Goal: Task Accomplishment & Management: Manage account settings

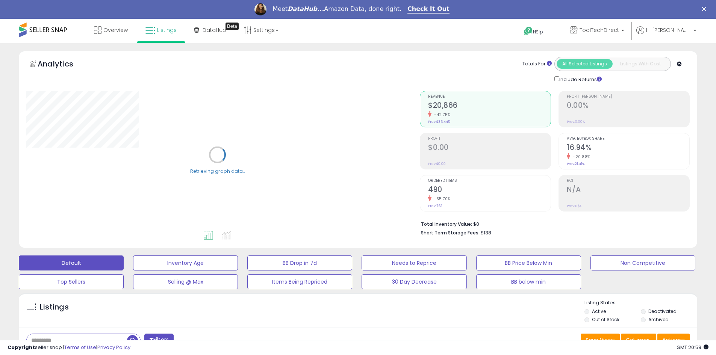
click at [594, 319] on label "Out of Stock" at bounding box center [605, 319] width 27 height 6
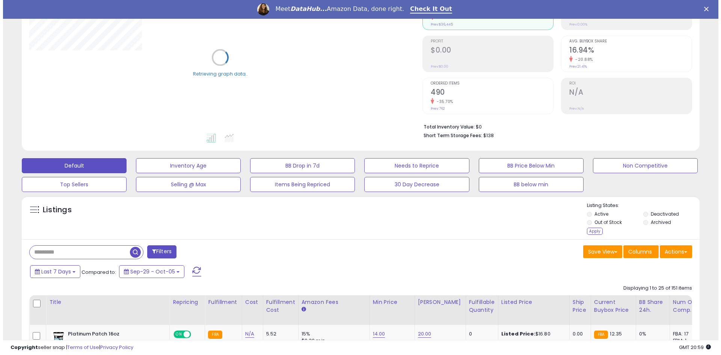
scroll to position [113, 0]
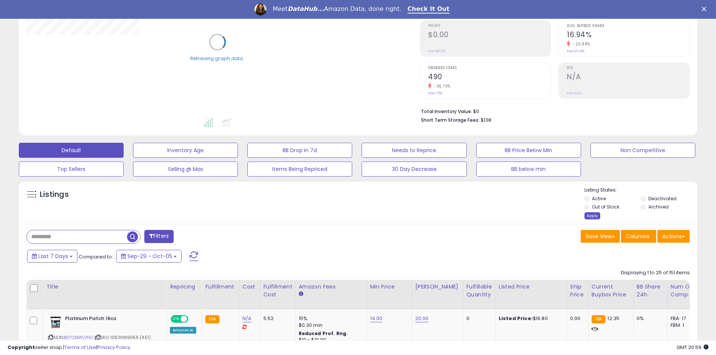
click at [592, 218] on div "Apply" at bounding box center [592, 215] width 16 height 7
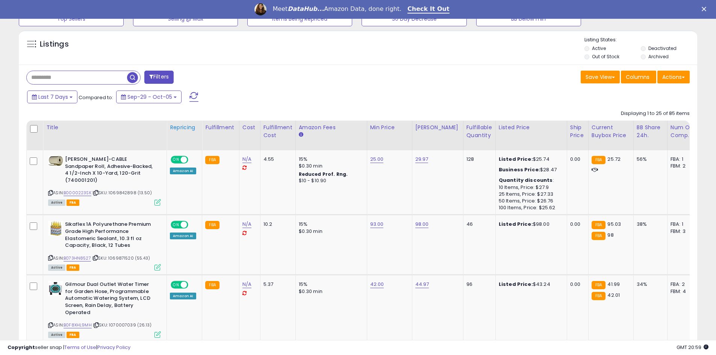
scroll to position [154, 393]
click at [173, 129] on div "Repricing" at bounding box center [184, 128] width 29 height 8
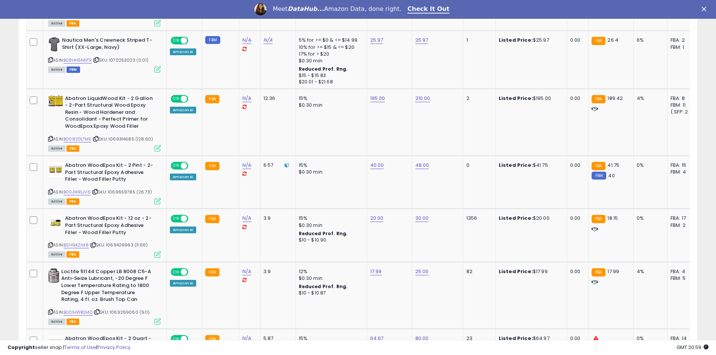
scroll to position [1576, 0]
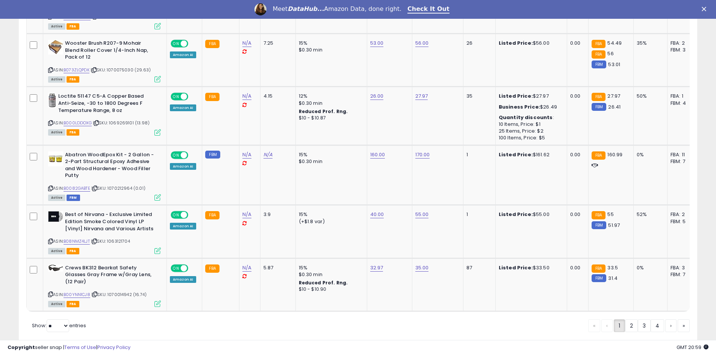
drag, startPoint x: 11, startPoint y: 115, endPoint x: 9, endPoint y: 261, distance: 146.5
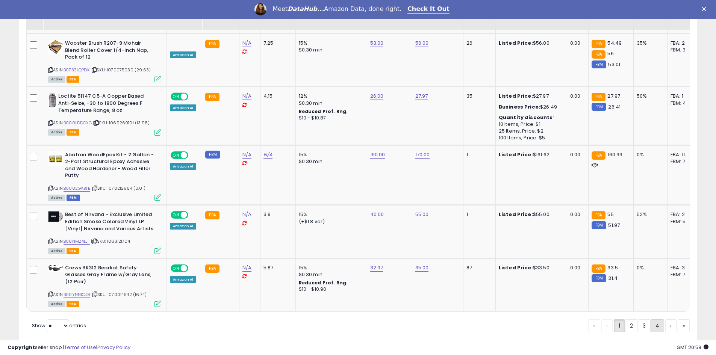
click at [651, 319] on link "4" at bounding box center [657, 325] width 14 height 13
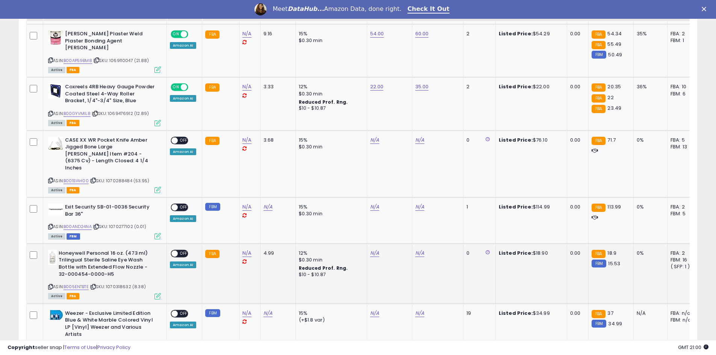
scroll to position [599, 0]
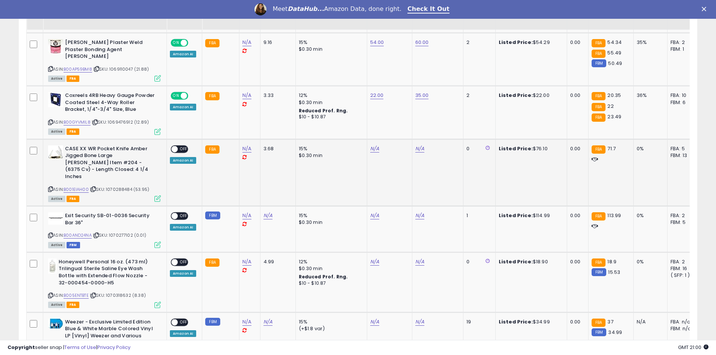
click at [79, 172] on div "ASIN: B001EIAH00 | SKU: 1070288484 (53.95) Active FBA" at bounding box center [104, 173] width 113 height 56
click at [79, 186] on link "B001EIAH00" at bounding box center [75, 189] width 25 height 6
click at [375, 145] on link "N/A" at bounding box center [374, 149] width 9 height 8
type input "****"
click at [398, 125] on button "submit" at bounding box center [393, 122] width 13 height 11
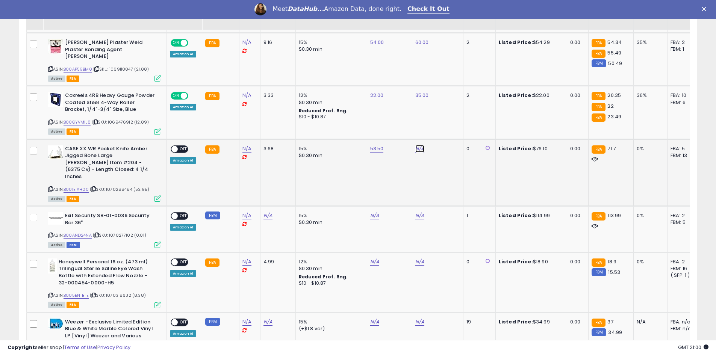
click at [420, 145] on link "N/A" at bounding box center [419, 149] width 9 height 8
type input "**"
click at [440, 123] on icon "submit" at bounding box center [438, 122] width 5 height 5
click at [175, 146] on span at bounding box center [174, 149] width 6 height 6
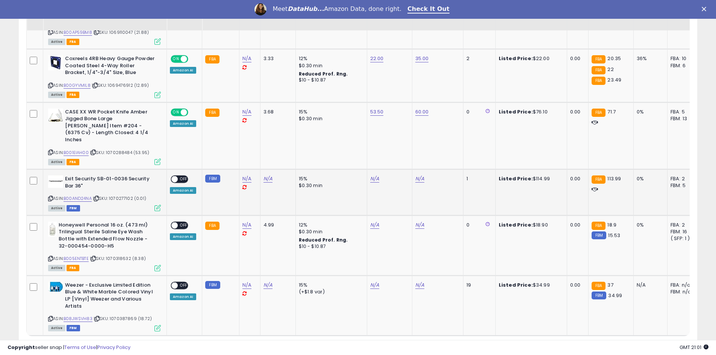
scroll to position [637, 0]
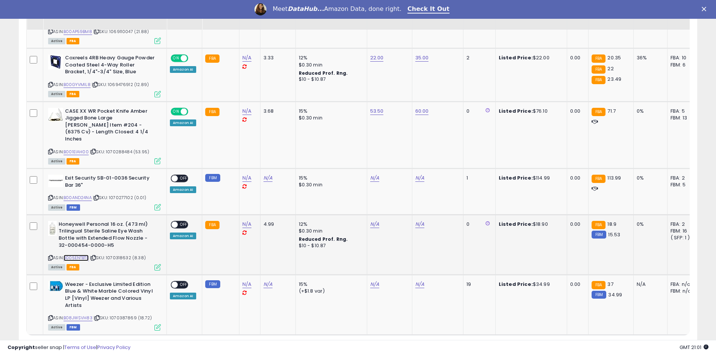
click at [82, 255] on link "B005ENTBTE" at bounding box center [75, 258] width 25 height 6
click at [373, 221] on link "N/A" at bounding box center [374, 225] width 9 height 8
type input "****"
click at [399, 190] on button "submit" at bounding box center [393, 191] width 13 height 11
click at [418, 221] on link "N/A" at bounding box center [419, 225] width 9 height 8
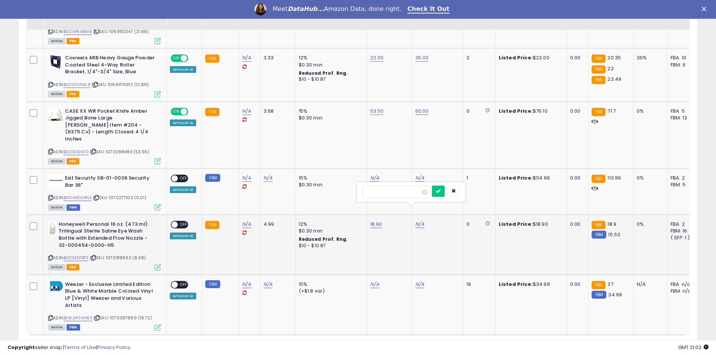
type input "*"
type input "**"
click at [444, 186] on button "submit" at bounding box center [438, 191] width 13 height 11
click at [181, 221] on span "OFF" at bounding box center [184, 224] width 12 height 6
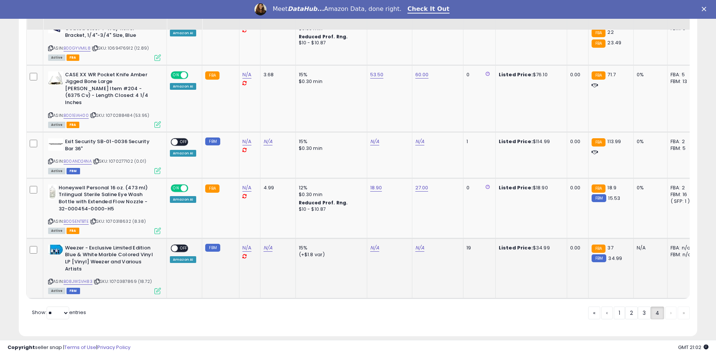
scroll to position [674, 0]
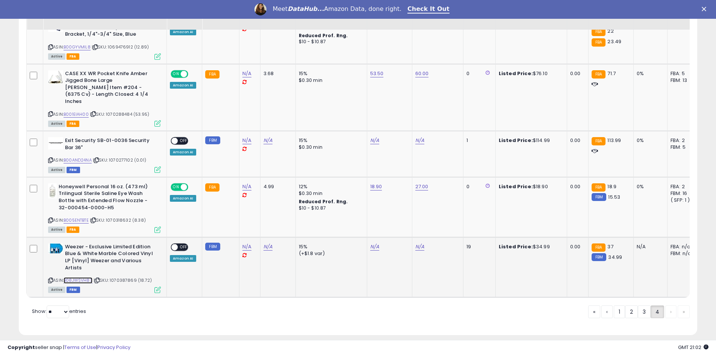
click at [78, 277] on link "B08JWSVH83" at bounding box center [77, 280] width 29 height 6
drag, startPoint x: 48, startPoint y: 266, endPoint x: 60, endPoint y: 255, distance: 16.5
click at [48, 278] on icon at bounding box center [50, 280] width 5 height 4
click at [375, 243] on link "N/A" at bounding box center [374, 247] width 9 height 8
type input "*****"
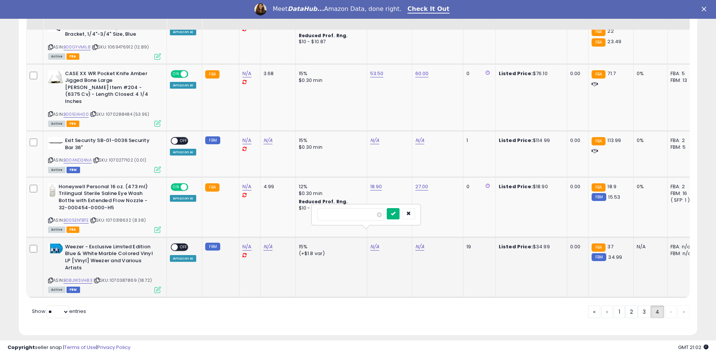
click at [399, 212] on button "submit" at bounding box center [393, 213] width 13 height 11
click at [417, 243] on link "N/A" at bounding box center [419, 247] width 9 height 8
type input "**"
click at [444, 215] on button "submit" at bounding box center [438, 213] width 13 height 11
click at [185, 244] on span "OFF" at bounding box center [184, 247] width 12 height 6
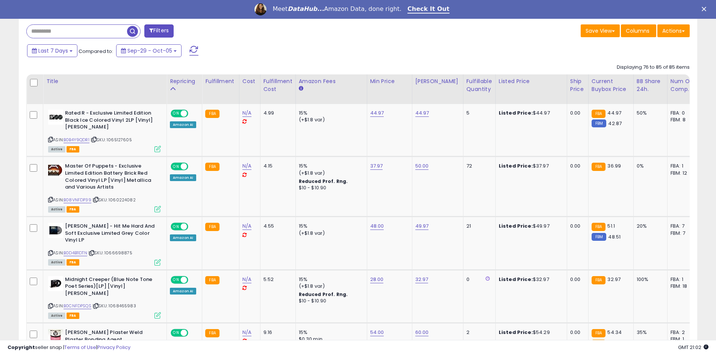
scroll to position [299, 0]
